Goal: Consume media (video, audio): Consume media (video, audio)

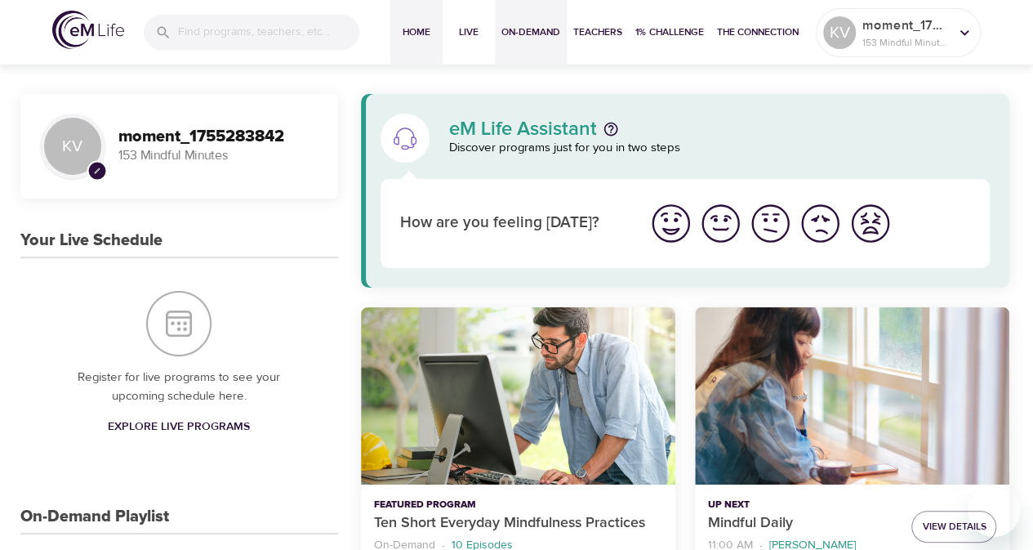
click at [531, 31] on span "On-Demand" at bounding box center [530, 32] width 59 height 17
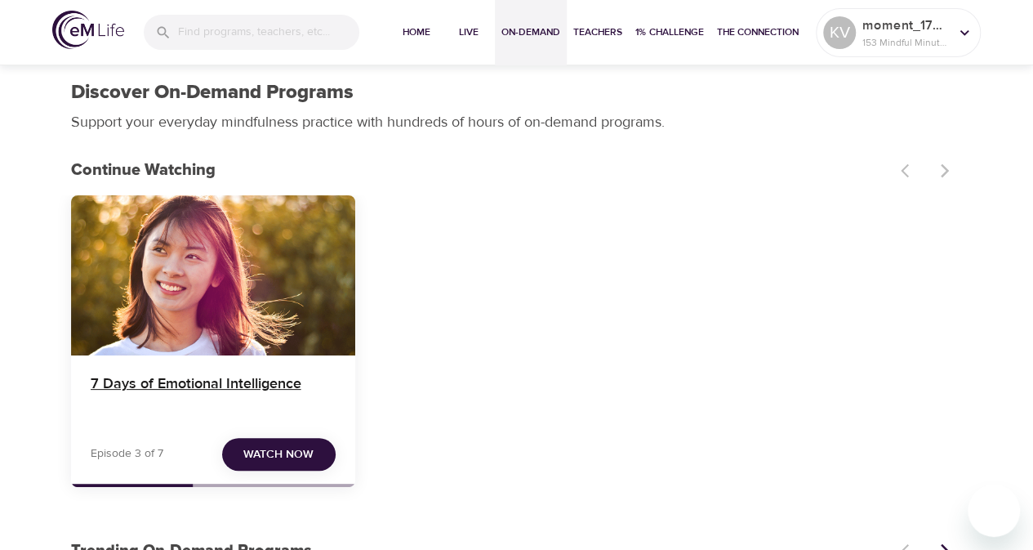
click at [301, 384] on h4 "7 Days of Emotional Intelligence" at bounding box center [213, 394] width 245 height 39
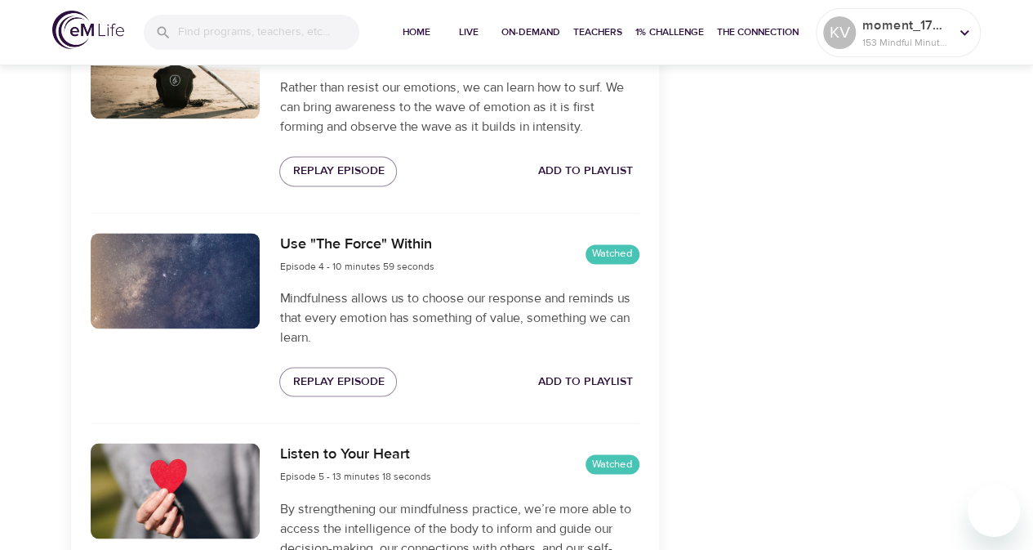
scroll to position [1388, 0]
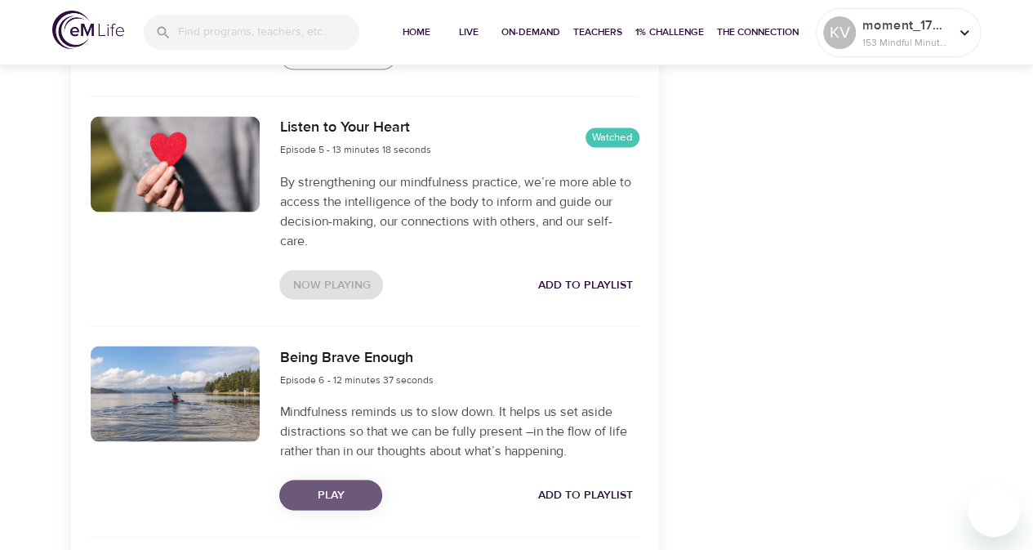
click at [323, 488] on span "Play" at bounding box center [330, 494] width 77 height 20
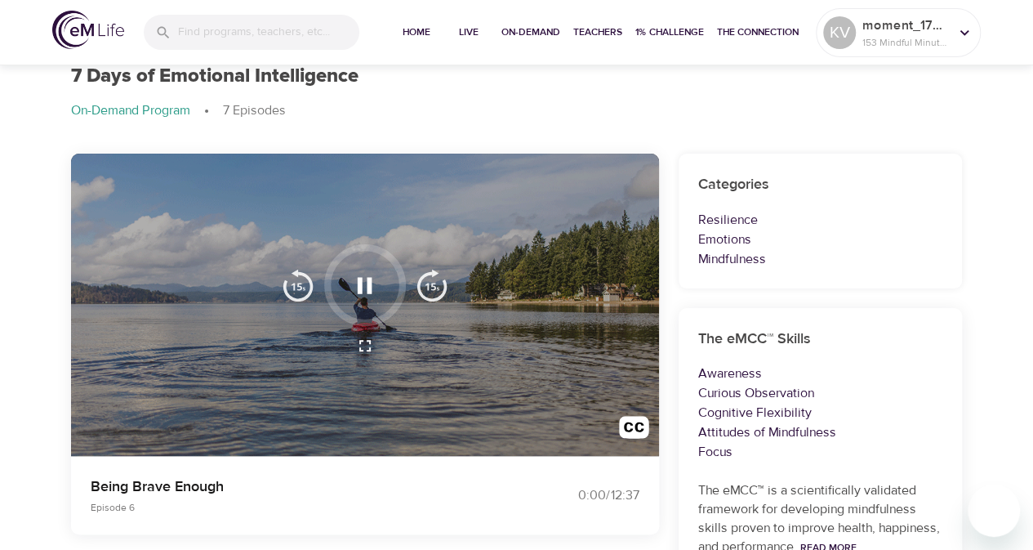
scroll to position [82, 0]
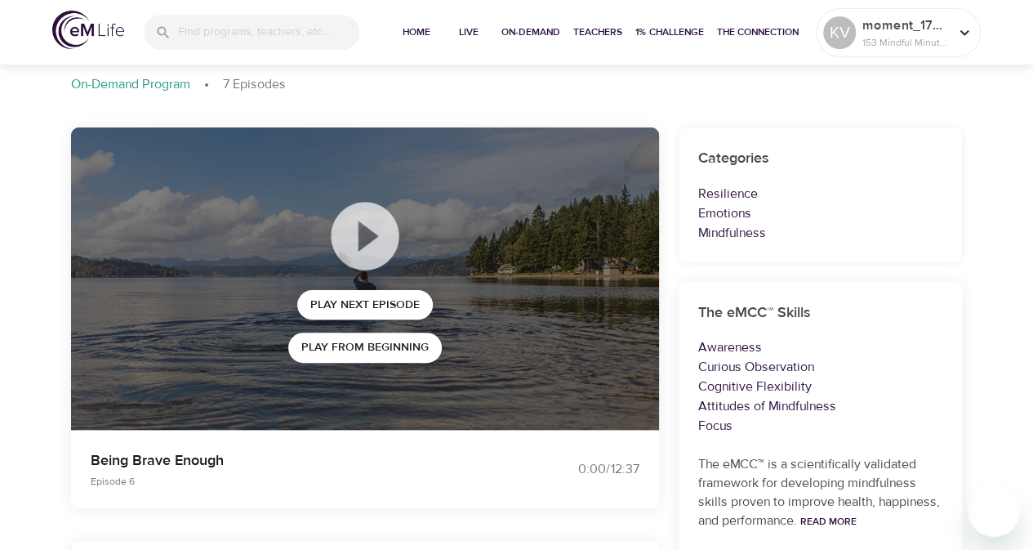
click at [93, 29] on img at bounding box center [88, 30] width 72 height 38
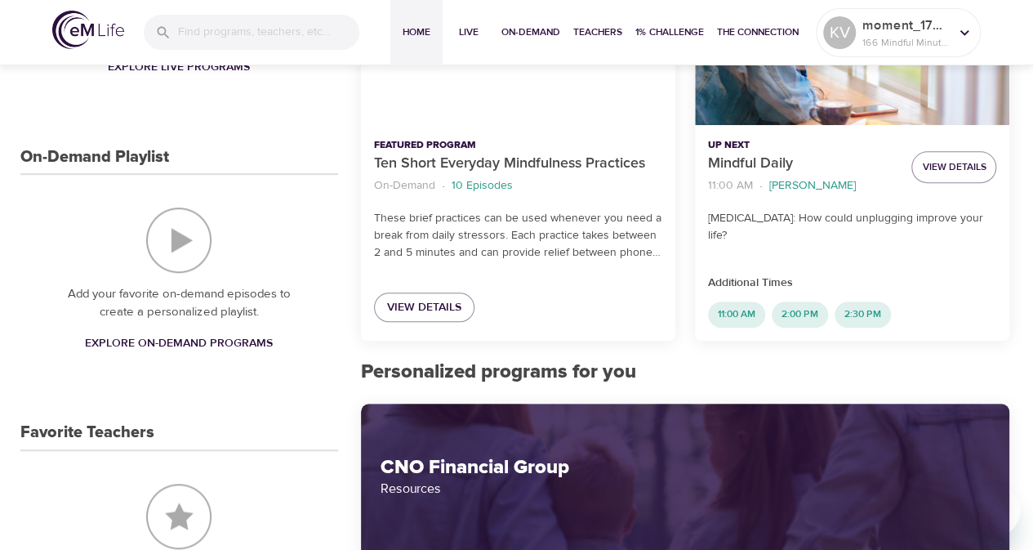
scroll to position [327, 0]
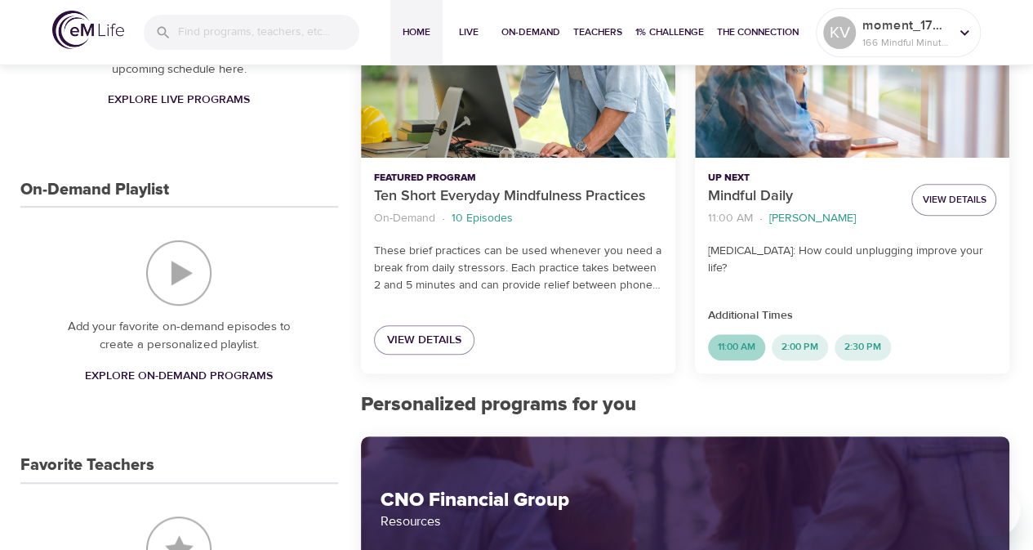
click at [750, 352] on span "11:00 AM" at bounding box center [736, 347] width 57 height 14
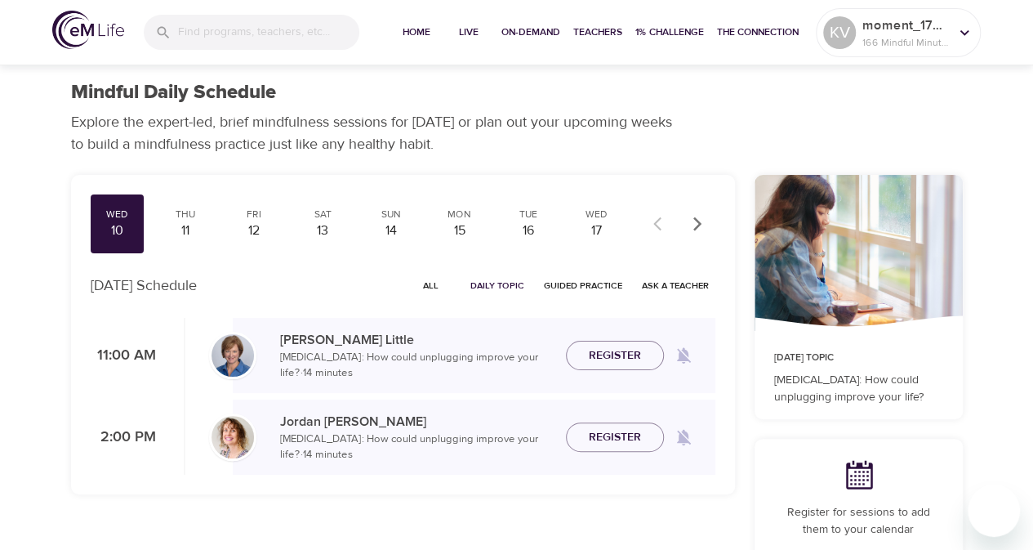
click at [105, 33] on img at bounding box center [88, 30] width 72 height 38
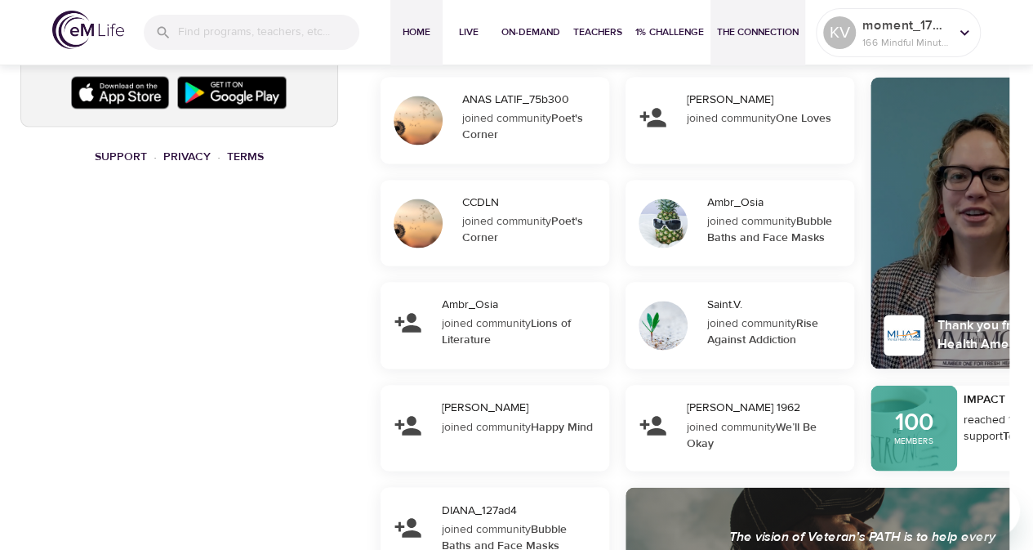
scroll to position [980, 0]
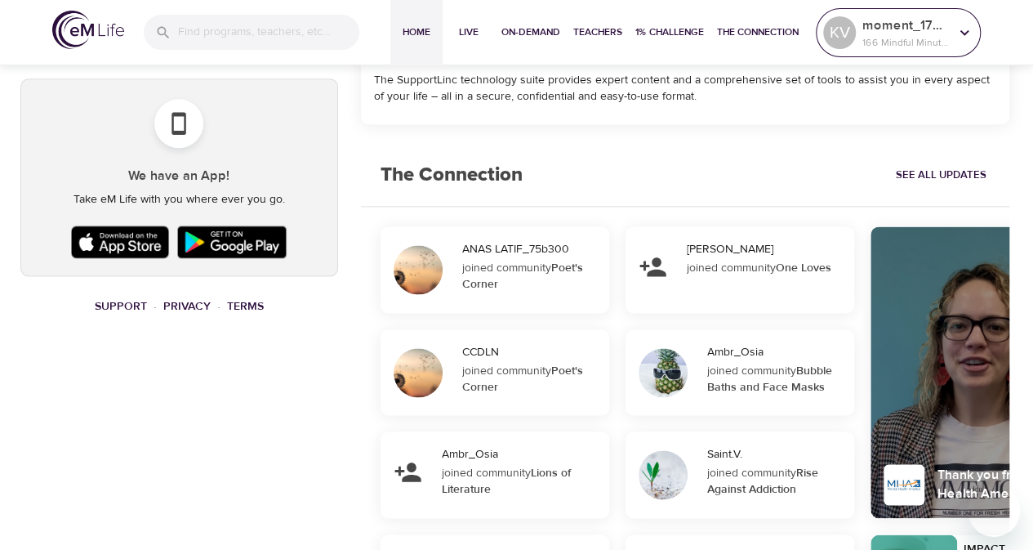
click at [879, 25] on p "moment_1755283842" at bounding box center [905, 26] width 87 height 20
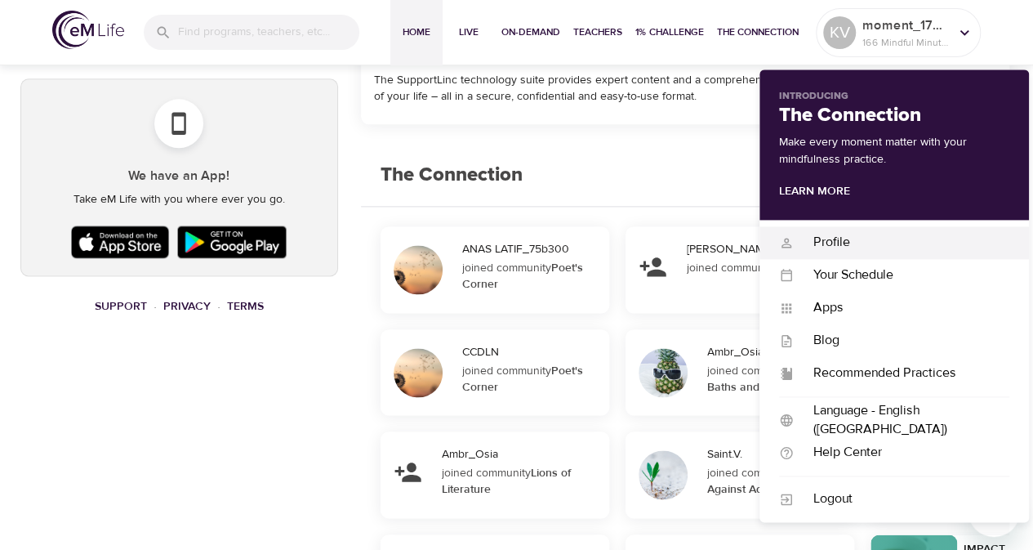
click at [843, 243] on div "Profile" at bounding box center [902, 242] width 216 height 19
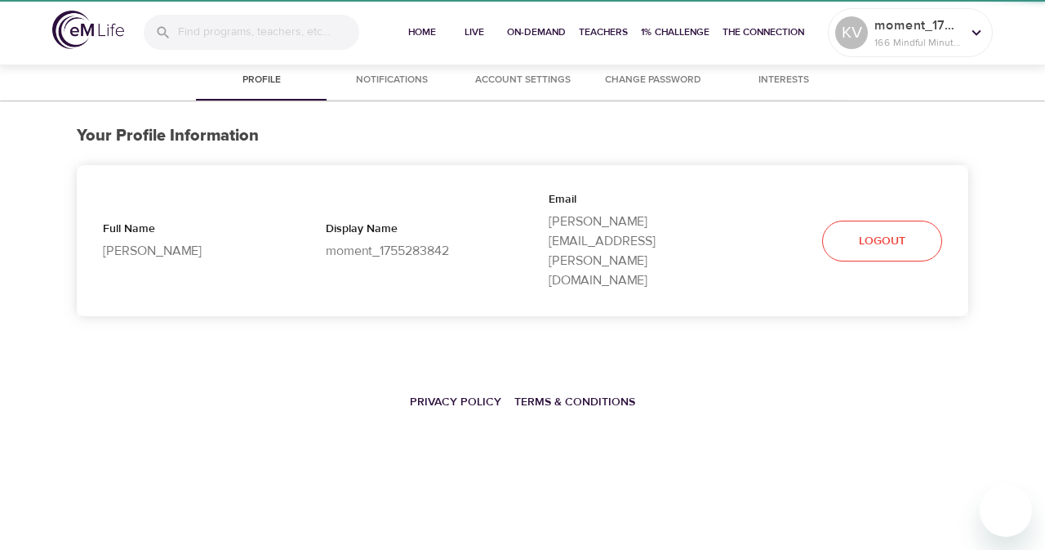
select select "10"
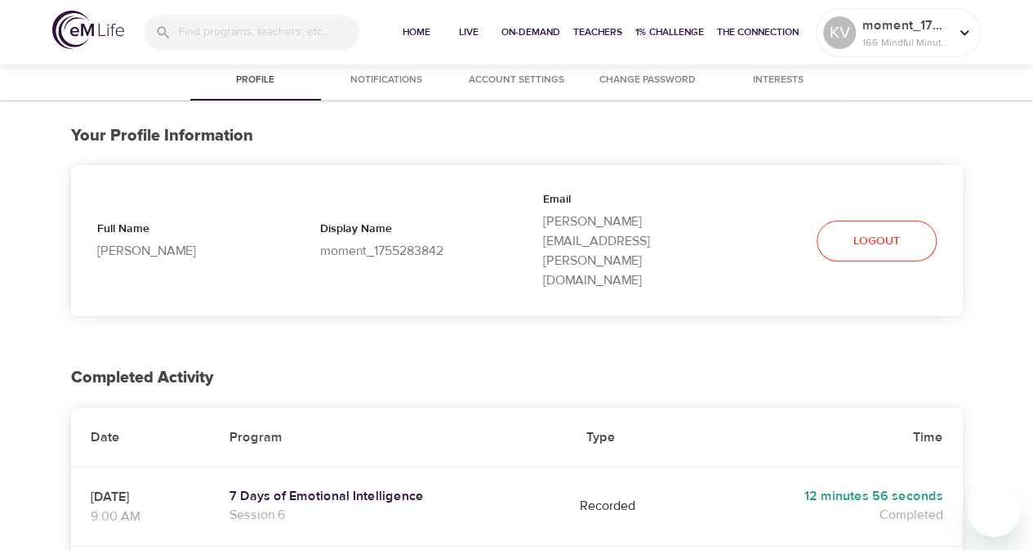
click at [109, 25] on img at bounding box center [88, 30] width 72 height 38
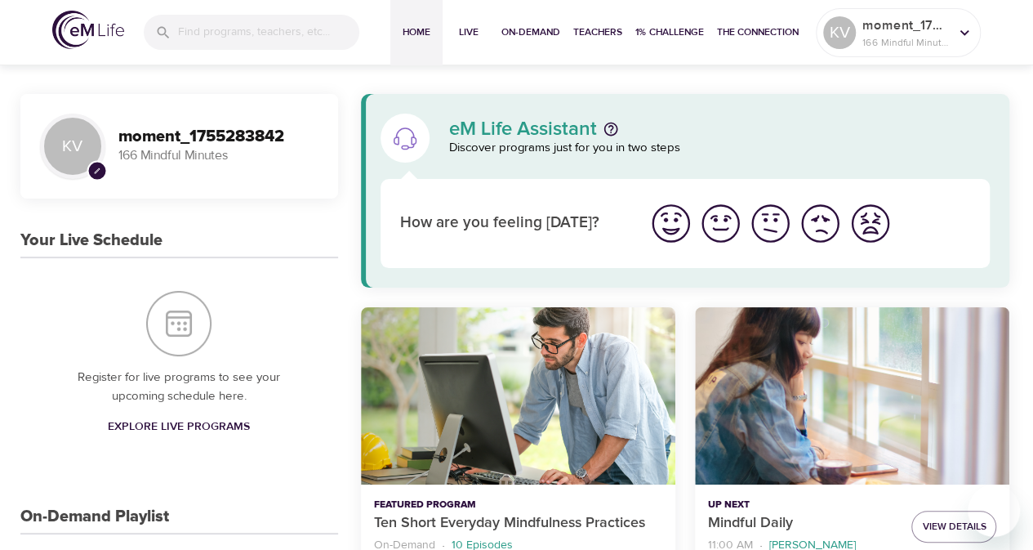
scroll to position [490, 0]
